Goal: Find specific page/section

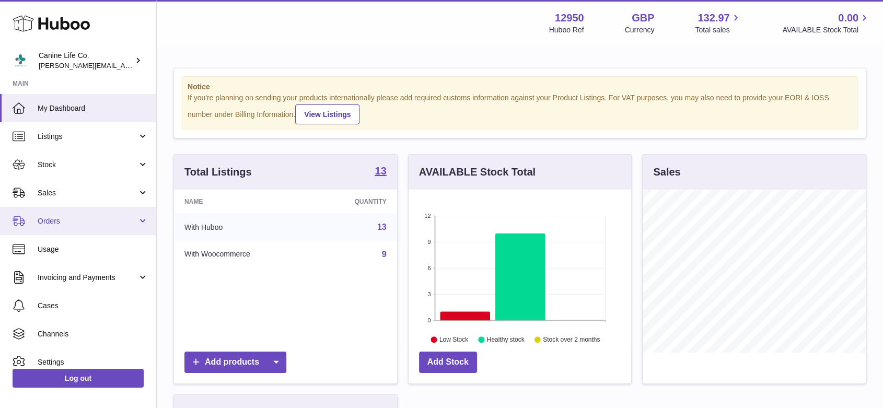
scroll to position [522069, 522009]
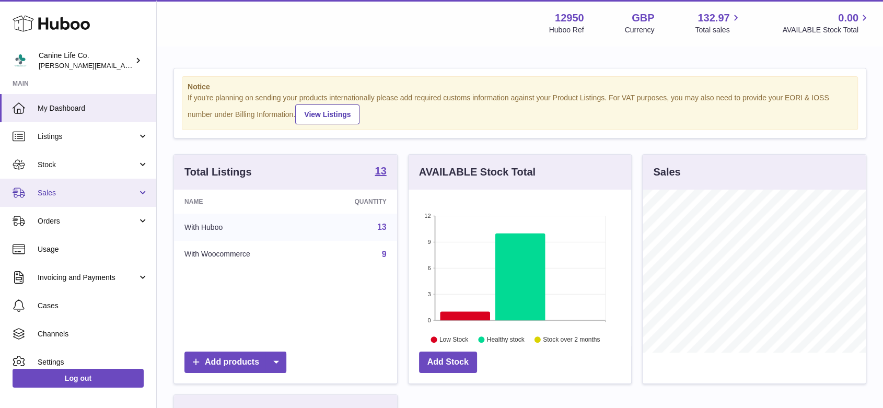
click at [79, 195] on span "Sales" at bounding box center [88, 193] width 100 height 10
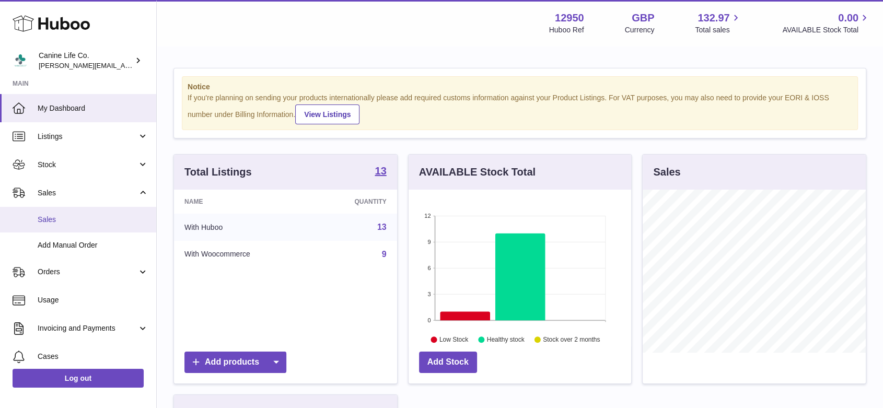
click at [84, 221] on span "Sales" at bounding box center [93, 220] width 111 height 10
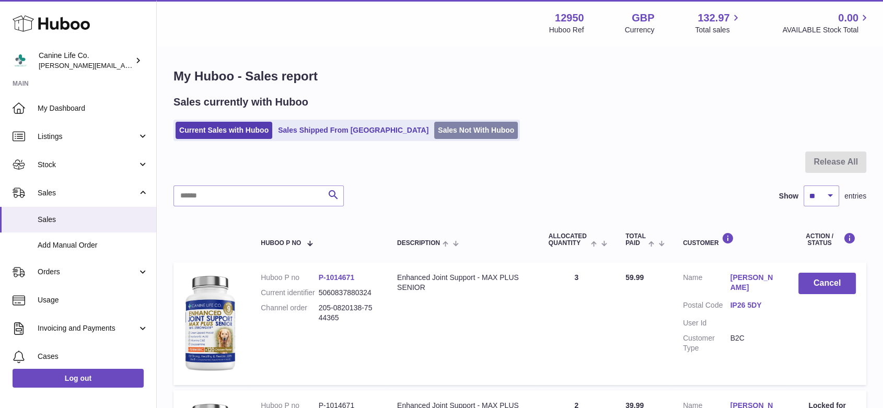
click at [445, 132] on link "Sales Not With Huboo" at bounding box center [476, 130] width 84 height 17
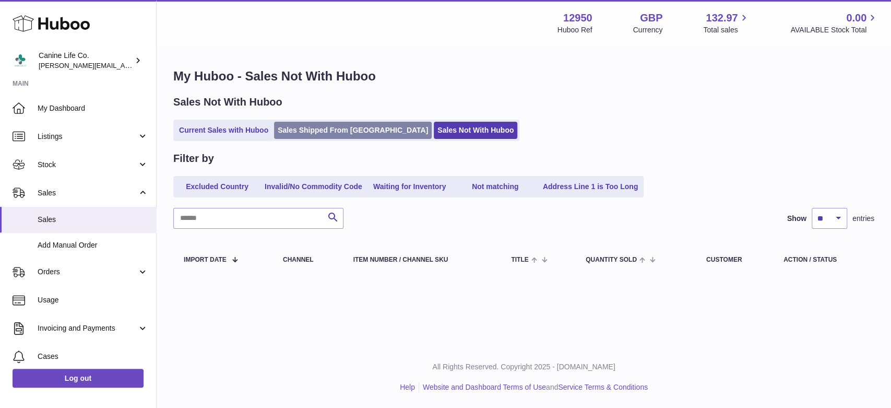
click at [325, 133] on link "Sales Shipped From [GEOGRAPHIC_DATA]" at bounding box center [353, 130] width 158 height 17
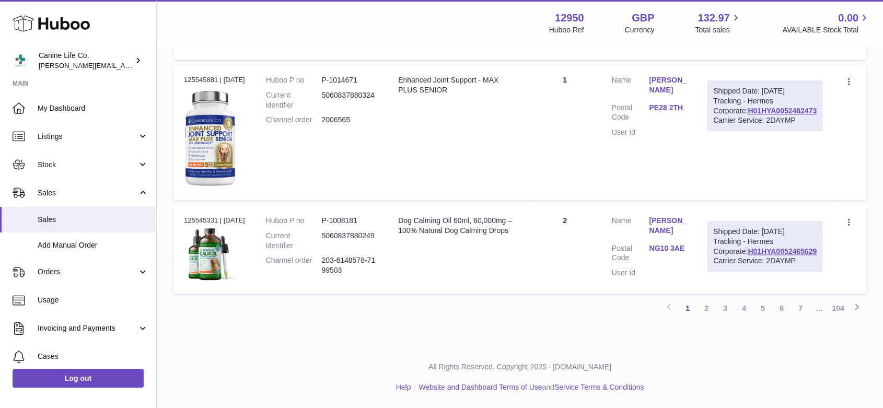
scroll to position [1199, 0]
click at [707, 310] on link "2" at bounding box center [706, 308] width 19 height 19
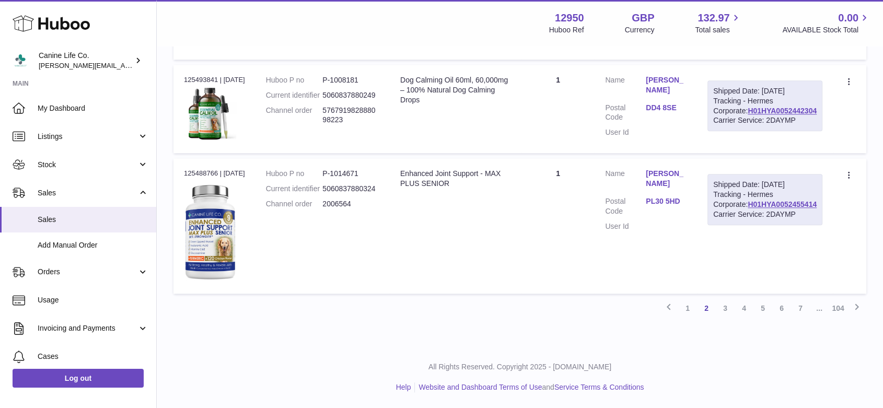
scroll to position [1157, 0]
click at [724, 318] on link "3" at bounding box center [724, 308] width 19 height 19
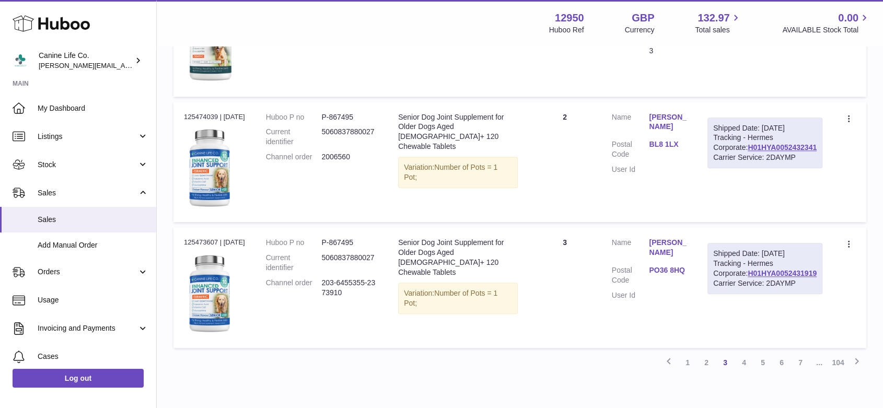
scroll to position [1147, 0]
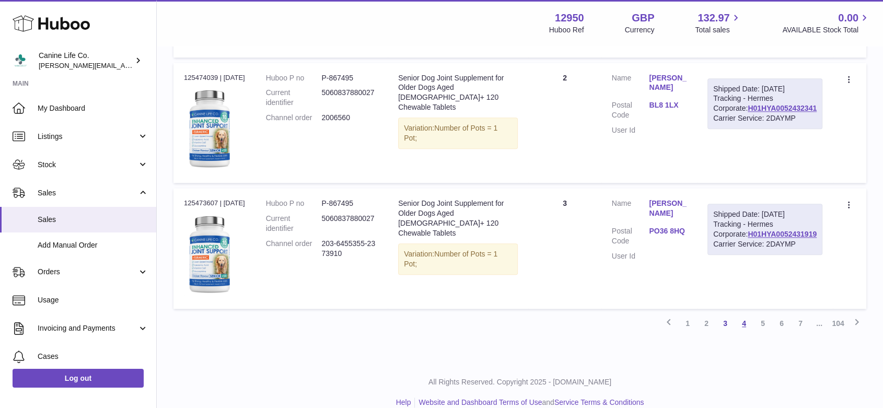
click at [745, 333] on link "4" at bounding box center [743, 323] width 19 height 19
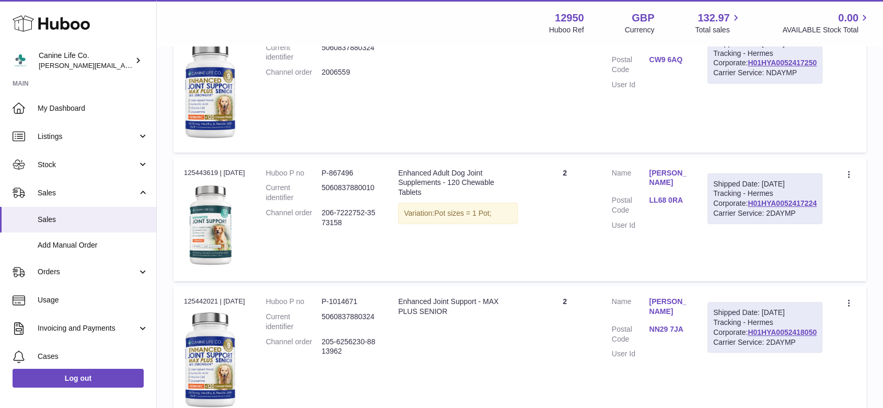
scroll to position [46, 0]
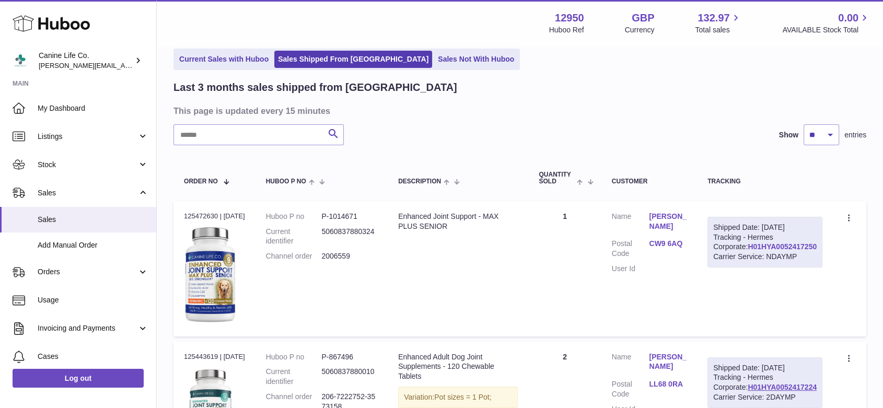
click at [774, 251] on link "H01HYA0052417250" at bounding box center [781, 246] width 69 height 8
